Goal: Check status: Check status

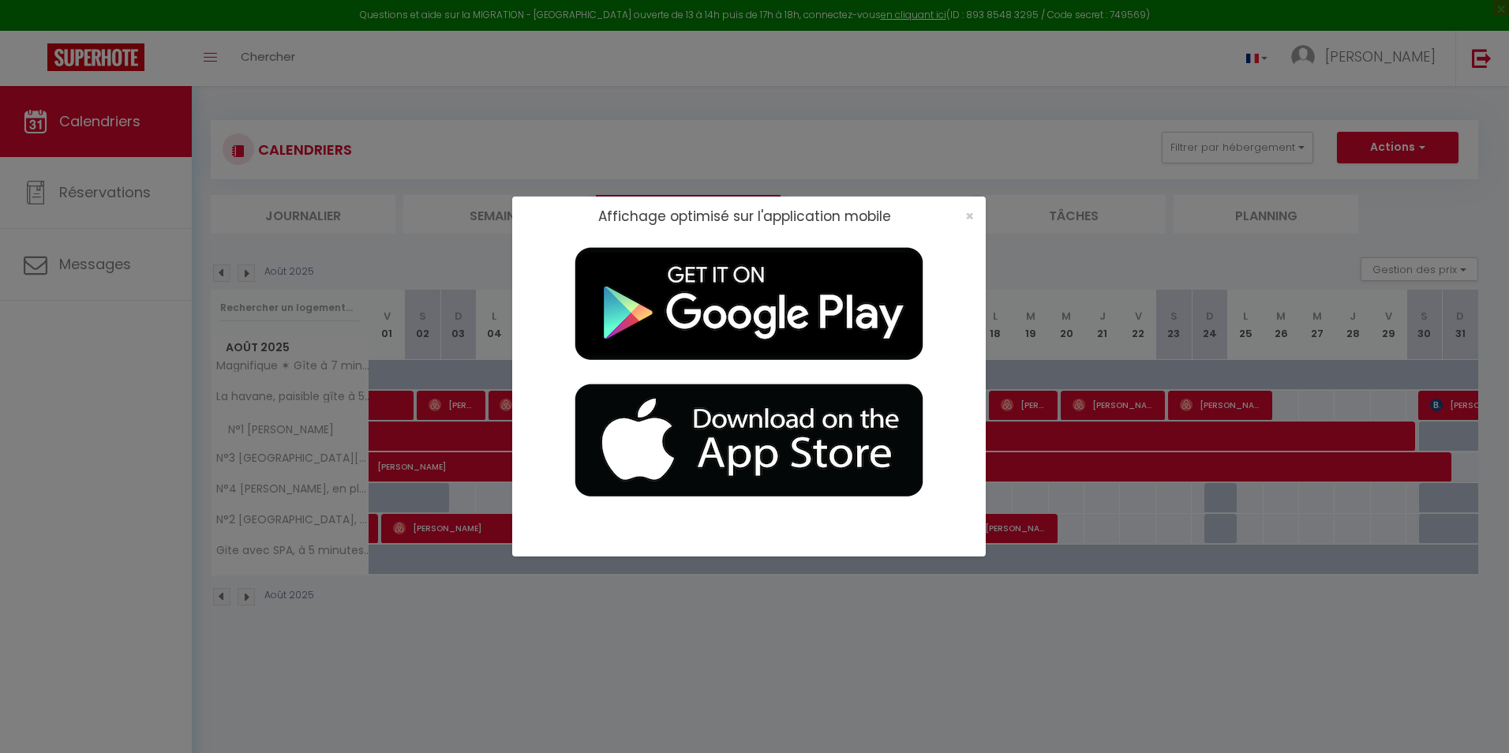
click at [1144, 642] on div "Affichage optimisé sur l'application mobile ×" at bounding box center [754, 376] width 1509 height 753
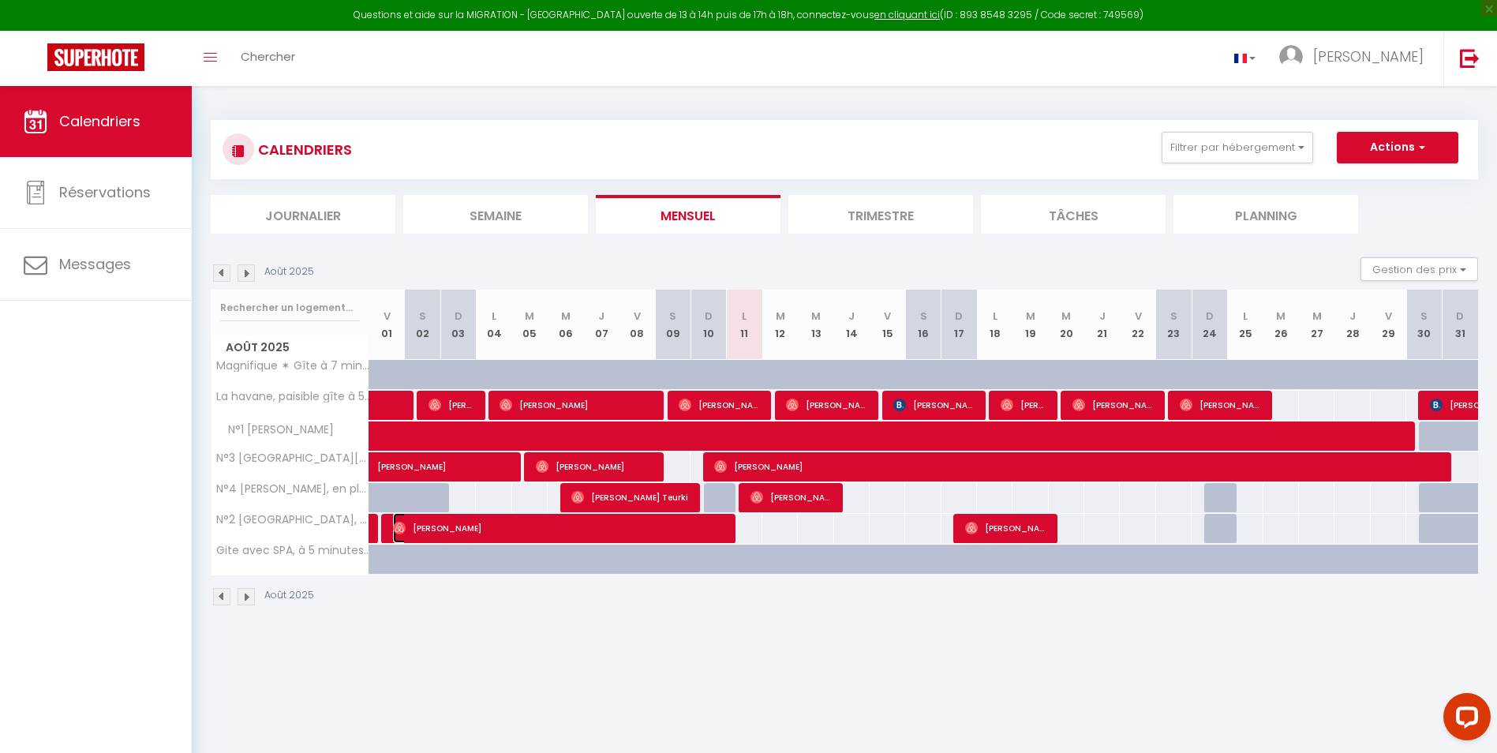
click at [557, 526] on span "[PERSON_NAME]" at bounding box center [558, 528] width 331 height 30
select select "OK"
select select "0"
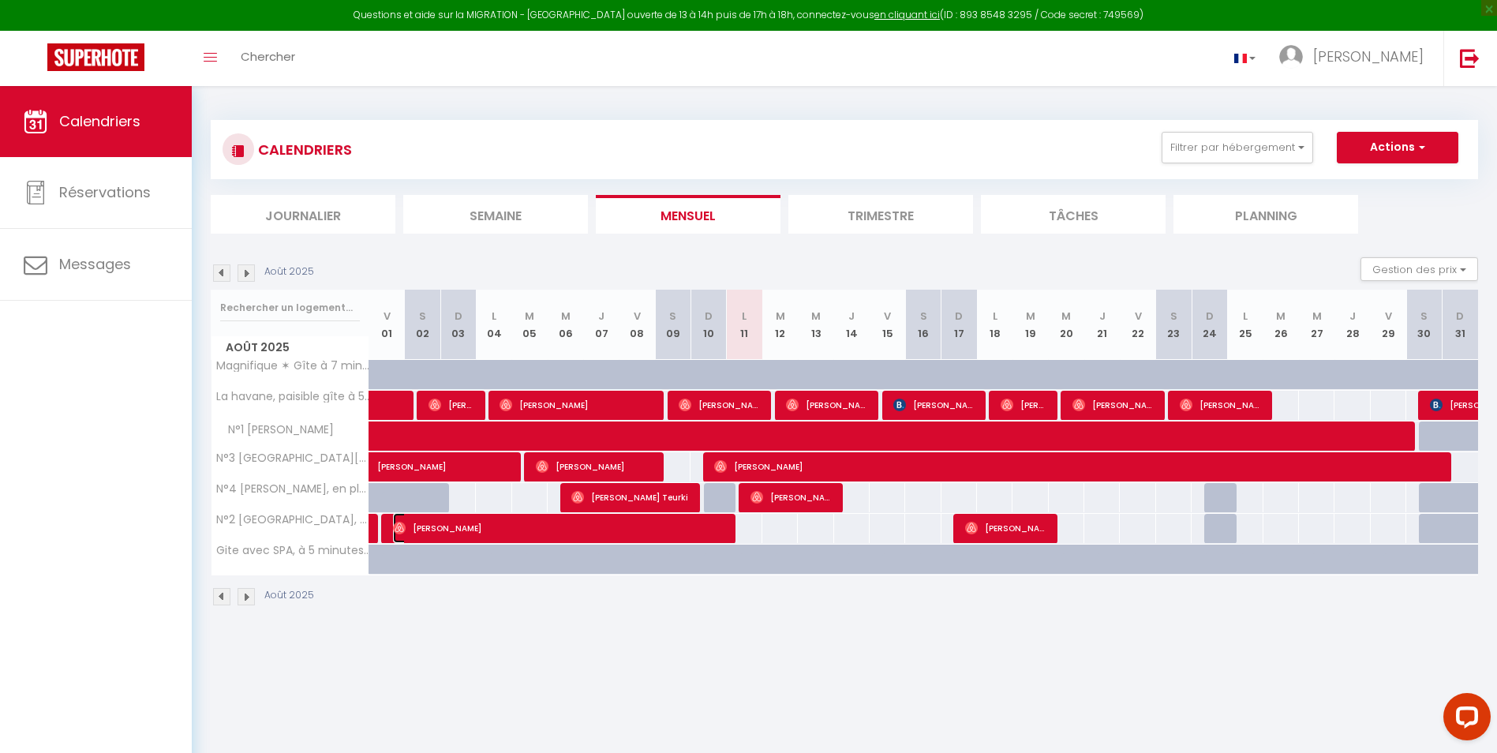
select select "1"
select select
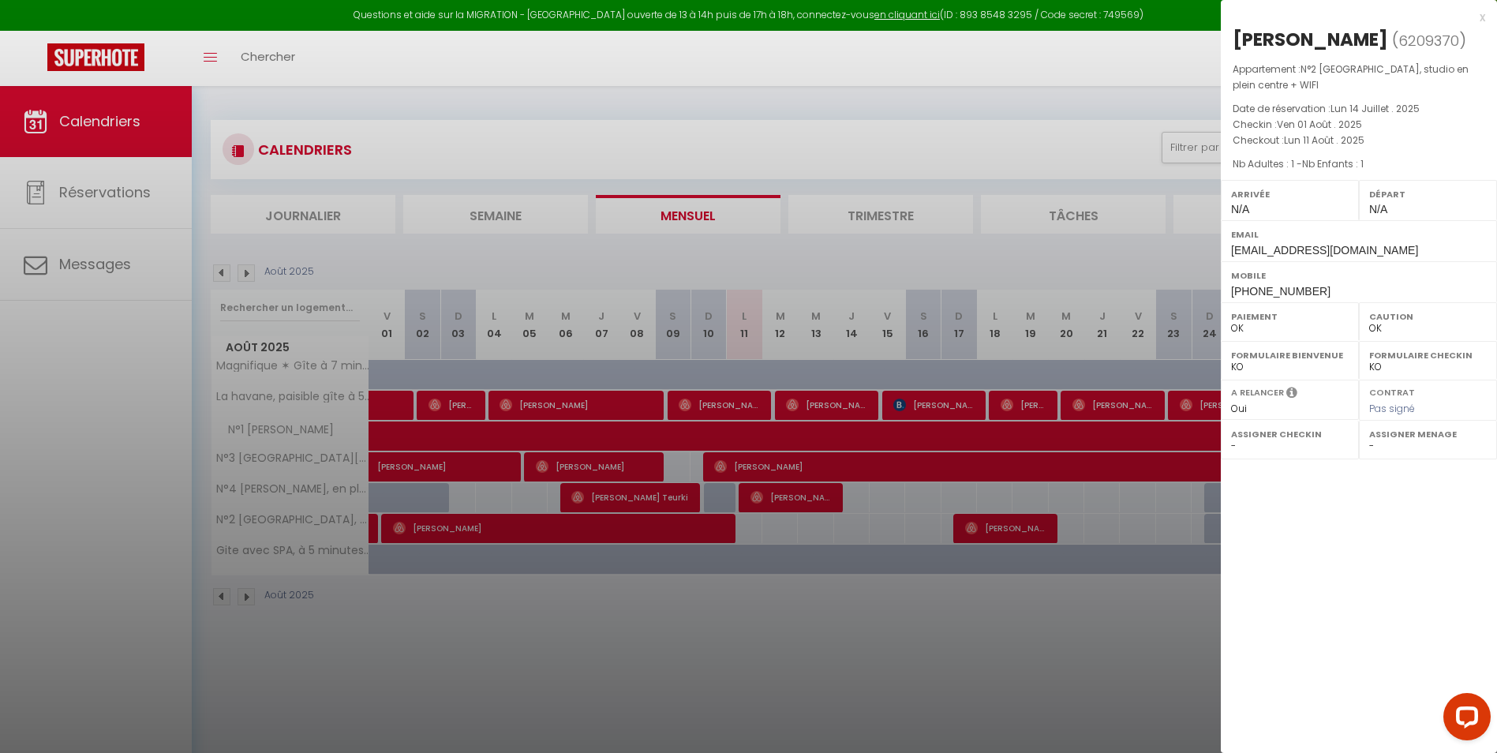
click at [864, 608] on div at bounding box center [748, 376] width 1497 height 753
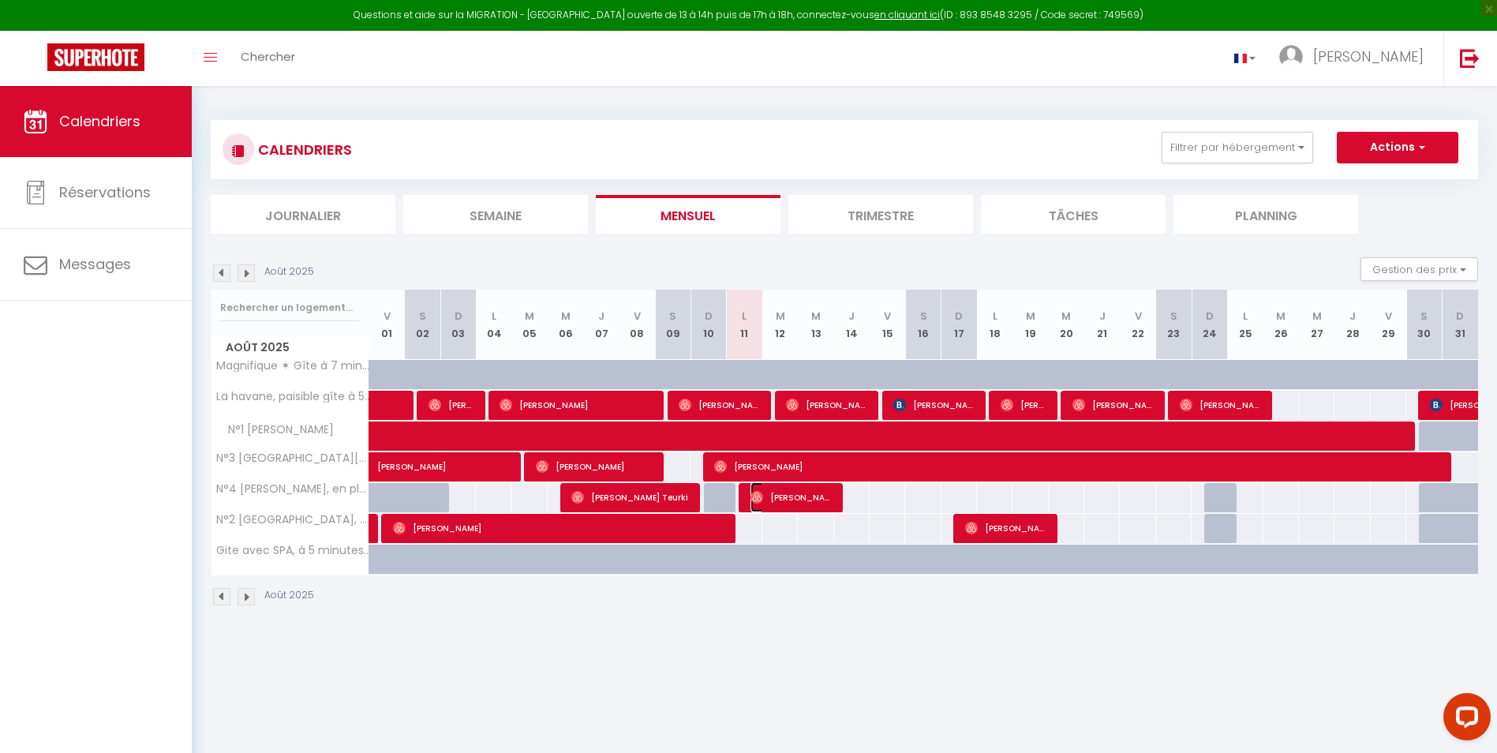
click at [755, 497] on img at bounding box center [756, 497] width 13 height 13
click at [0, 0] on div at bounding box center [0, 0] width 0 height 0
click at [776, 509] on span "[PERSON_NAME]" at bounding box center [791, 497] width 83 height 30
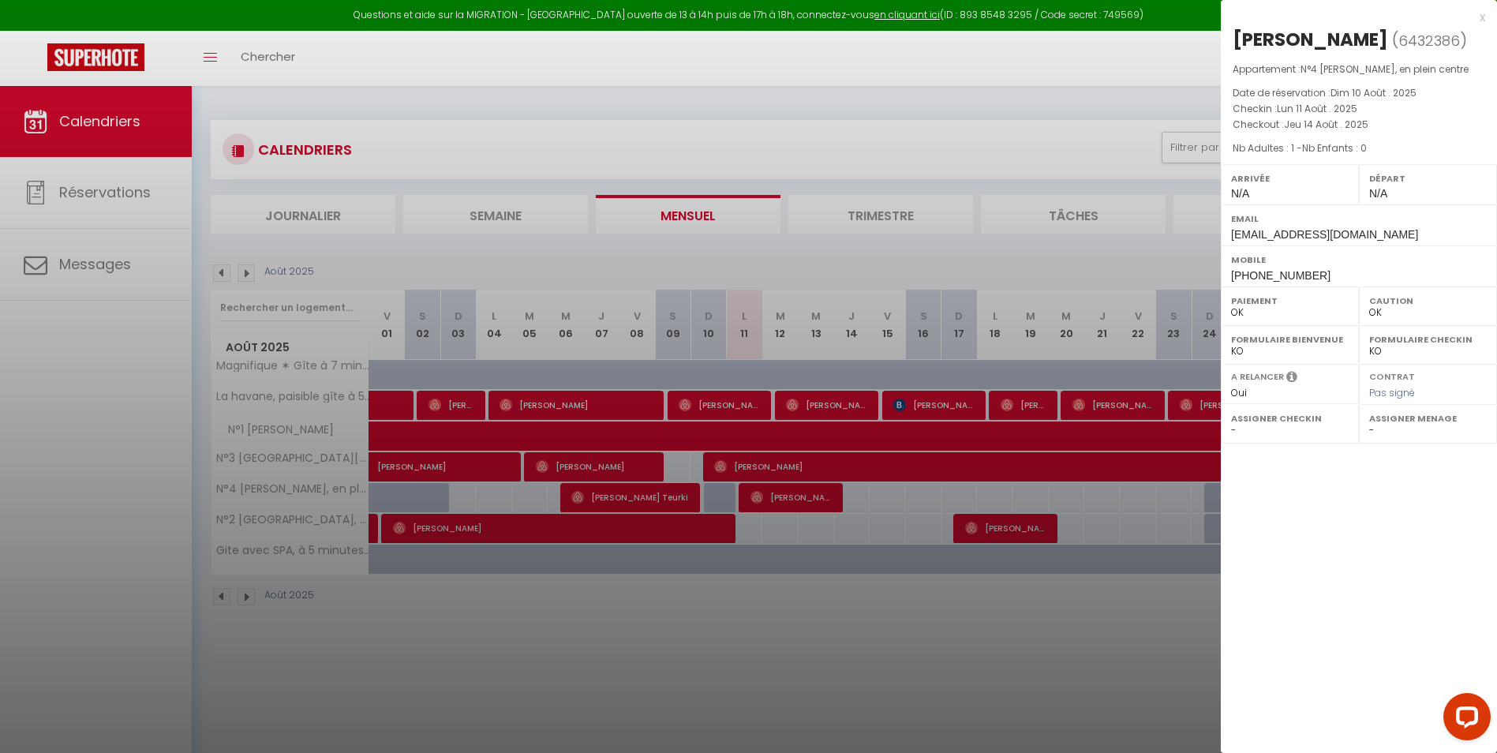
click at [787, 637] on div at bounding box center [748, 376] width 1497 height 753
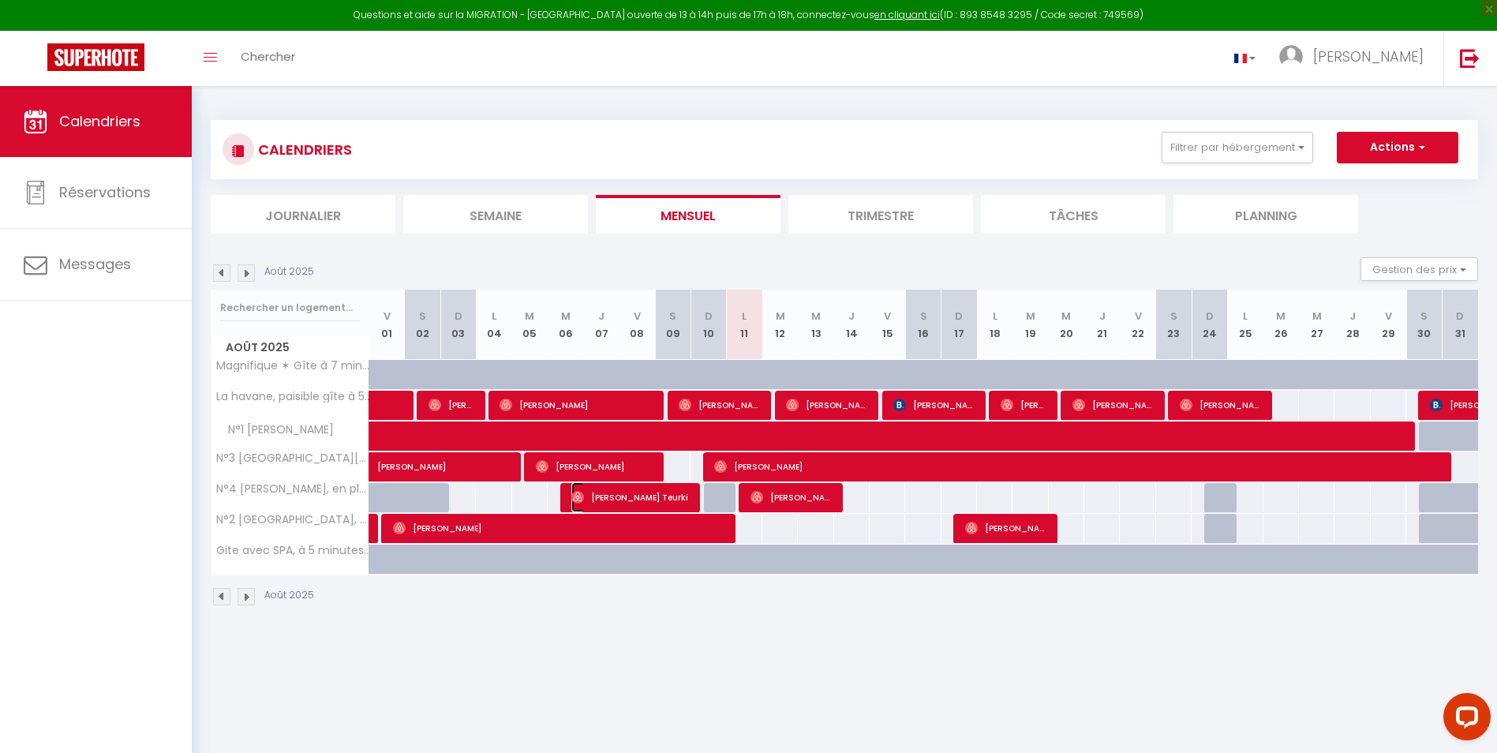
click at [638, 505] on span "[PERSON_NAME] Teurki" at bounding box center [630, 497] width 118 height 30
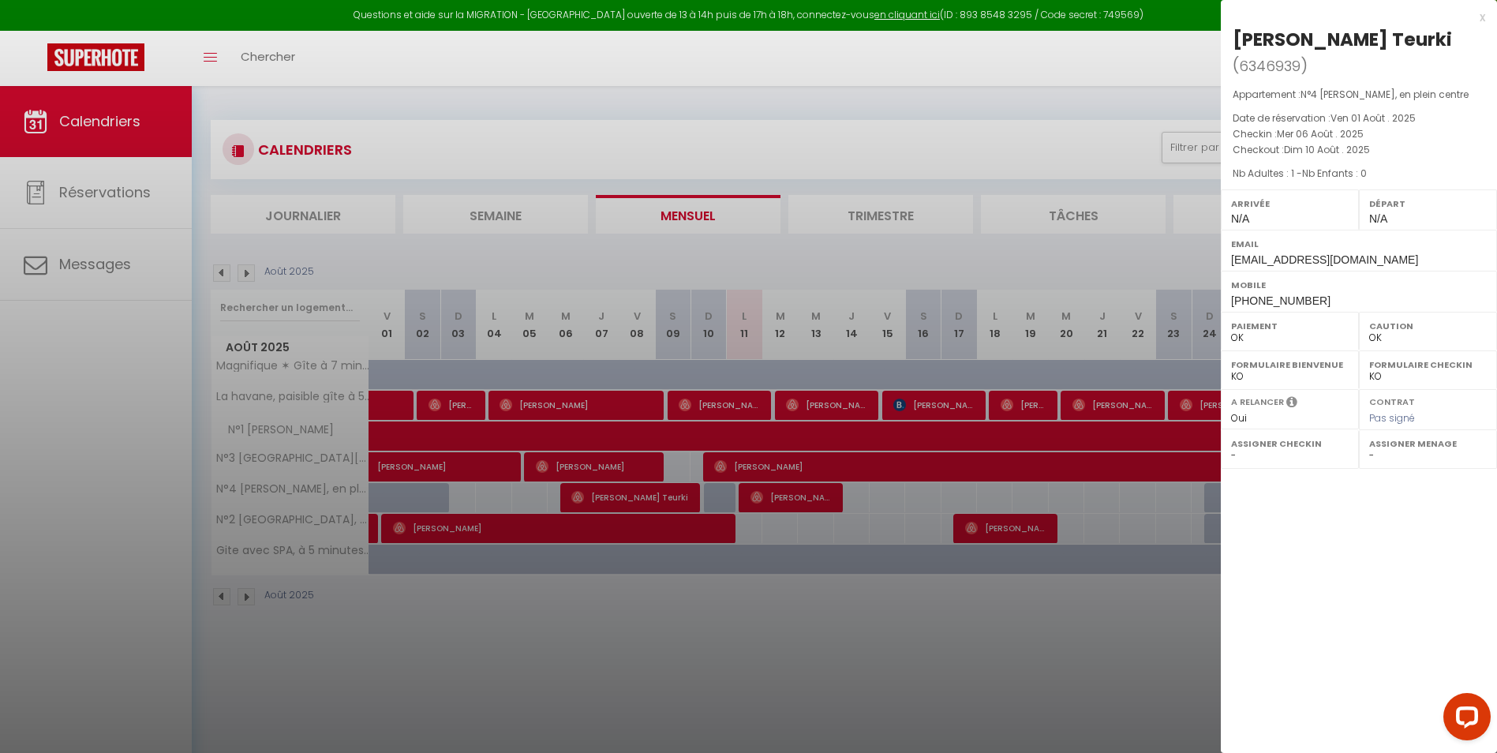
click at [713, 592] on div at bounding box center [748, 376] width 1497 height 753
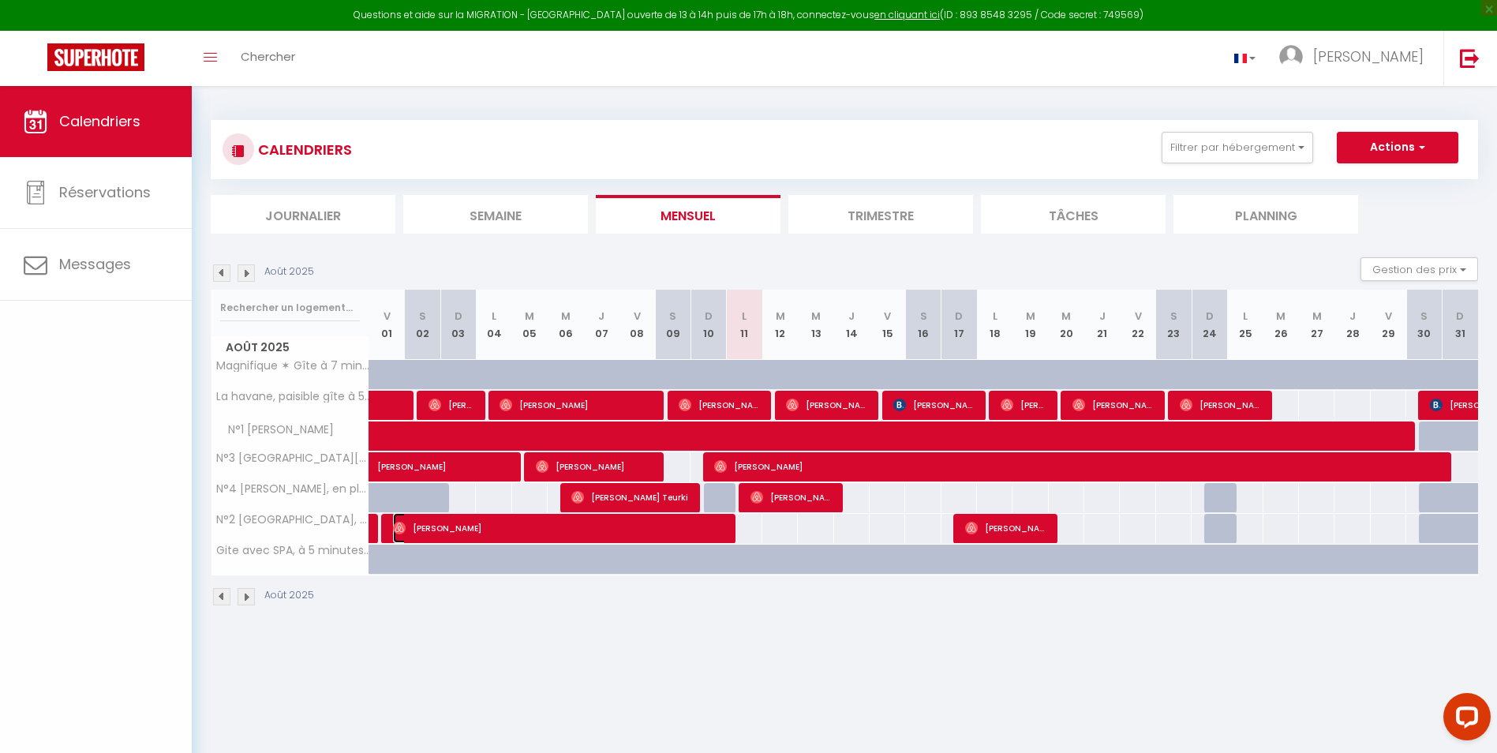
click at [706, 532] on span "[PERSON_NAME]" at bounding box center [558, 528] width 331 height 30
click at [706, 532] on div at bounding box center [748, 376] width 1497 height 753
click at [722, 537] on span "[PERSON_NAME]" at bounding box center [558, 528] width 331 height 30
click at [0, 0] on div at bounding box center [0, 0] width 0 height 0
click at [707, 537] on span "[PERSON_NAME]" at bounding box center [558, 528] width 331 height 30
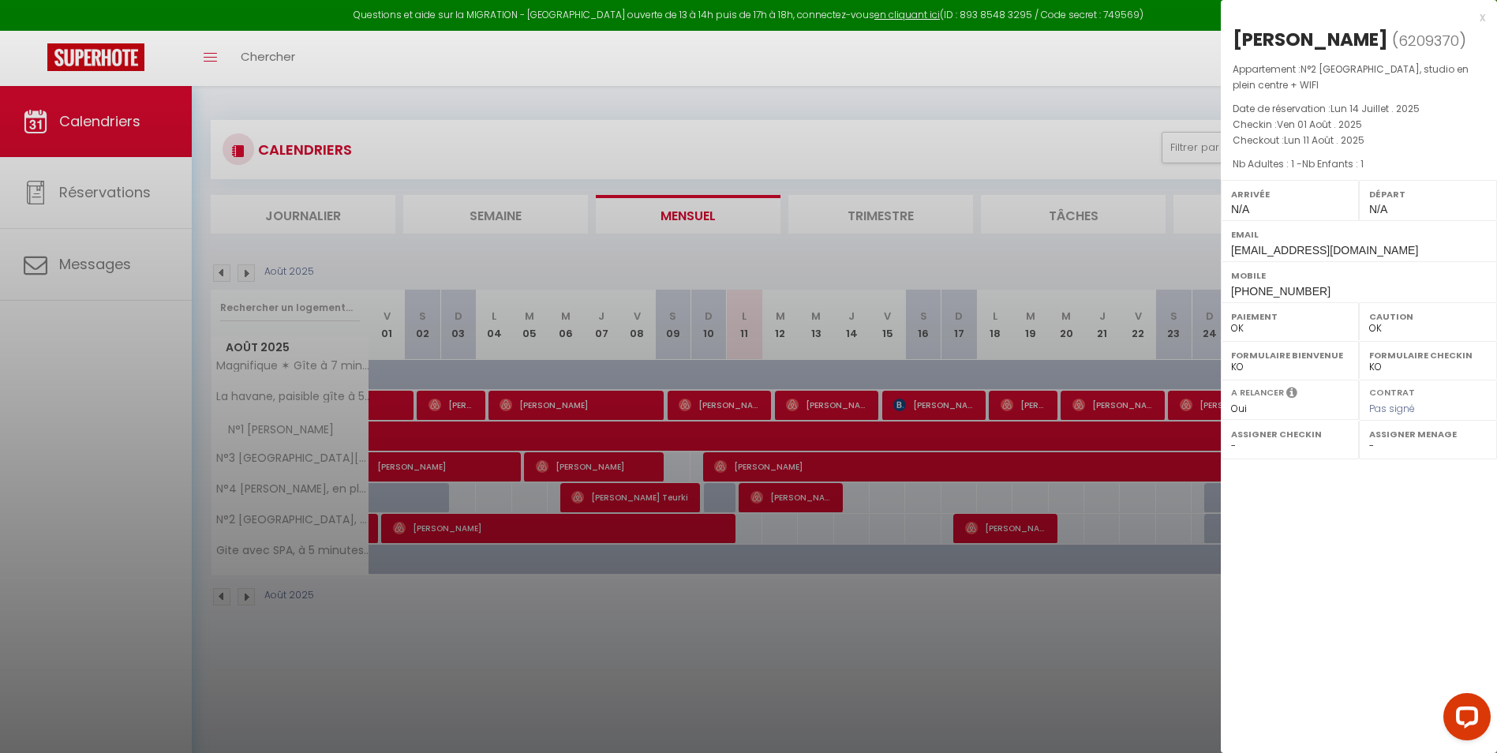
click at [704, 599] on div at bounding box center [748, 376] width 1497 height 753
